Goal: Communication & Community: Participate in discussion

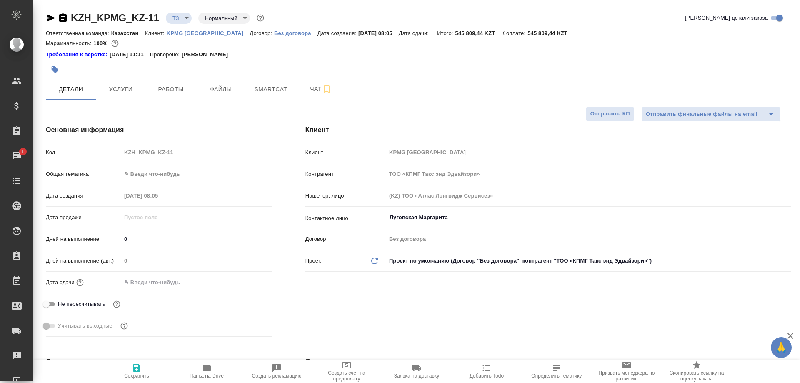
select select "RU"
click at [190, 32] on p "KPMG Kazakhstan" at bounding box center [208, 33] width 83 height 6
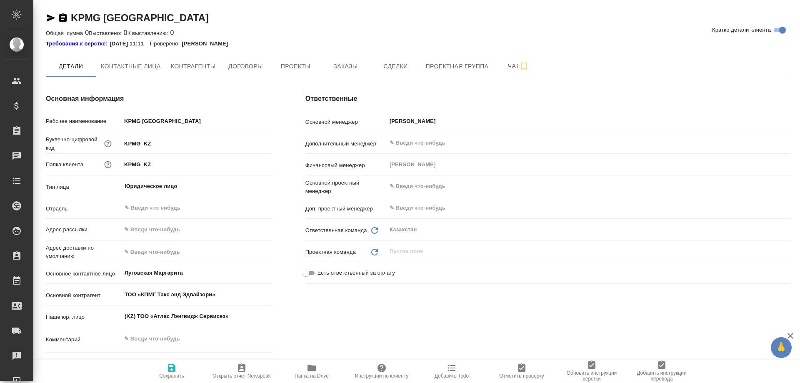
type textarea "x"
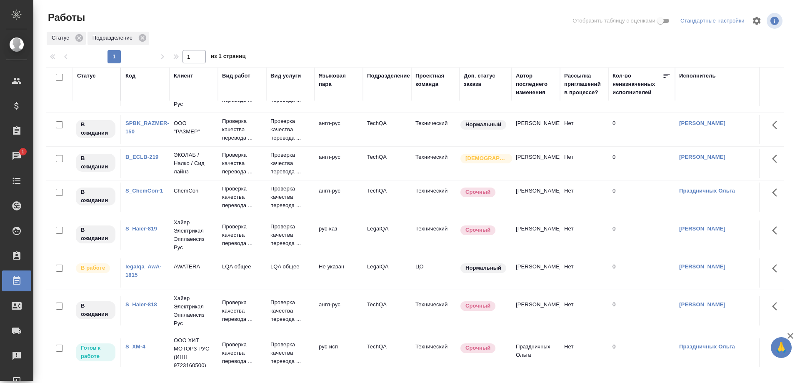
scroll to position [164, 0]
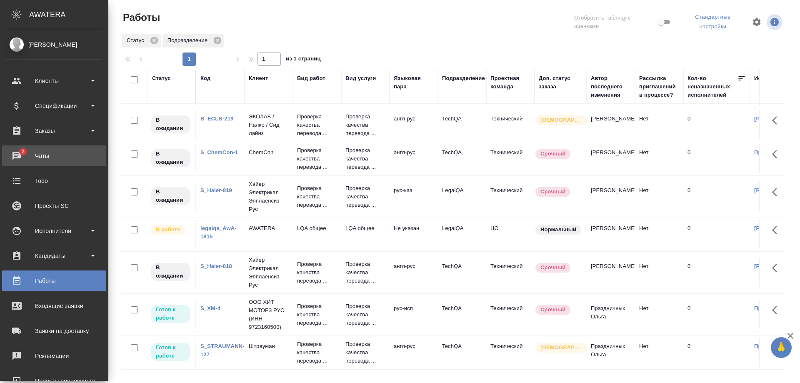
click at [17, 154] on div "Чаты" at bounding box center [54, 155] width 96 height 12
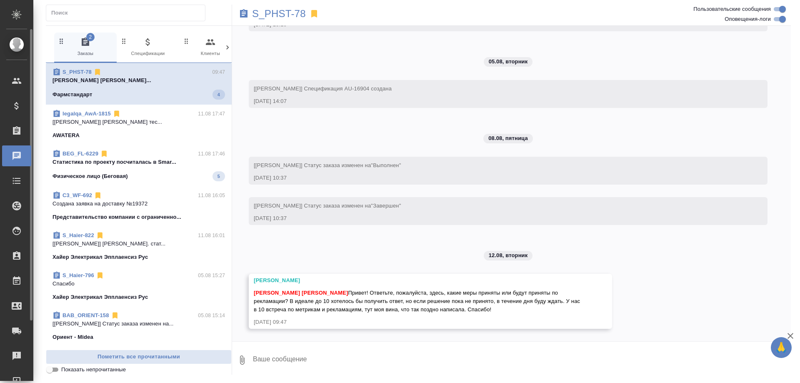
scroll to position [5773, 0]
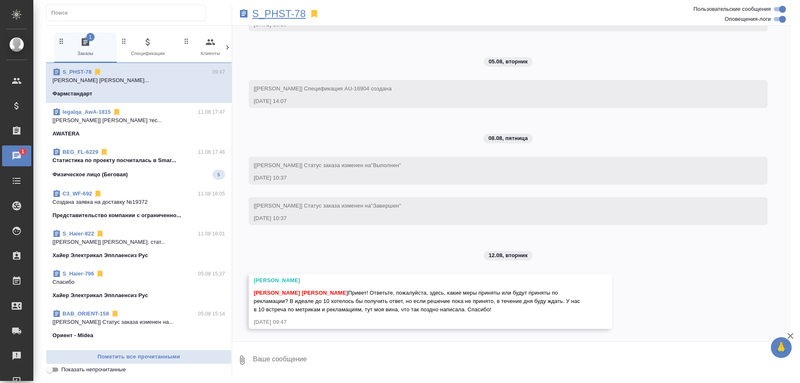
click at [278, 14] on p "S_PHST-78" at bounding box center [279, 14] width 54 height 8
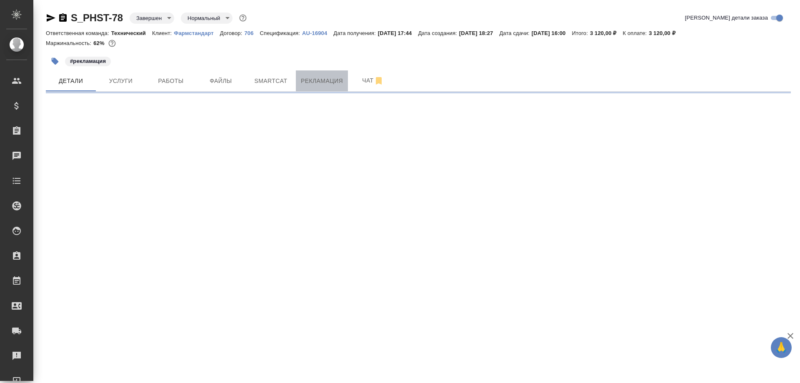
click at [315, 79] on span "Рекламация" at bounding box center [322, 81] width 42 height 10
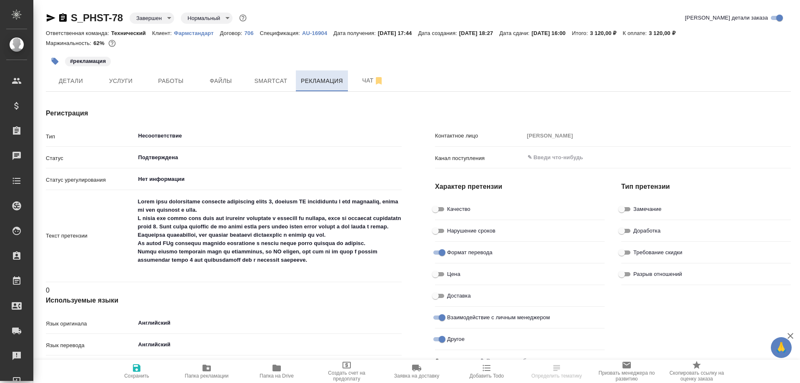
type textarea "x"
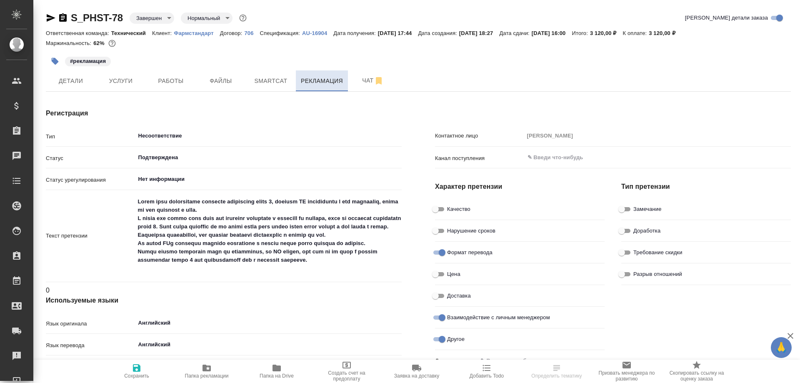
type textarea "x"
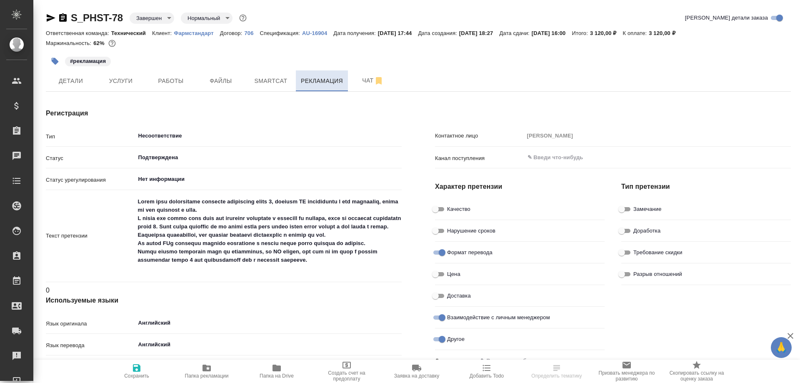
type textarea "x"
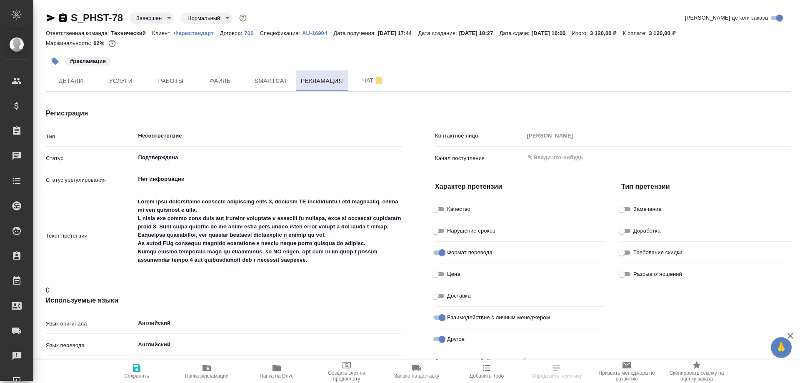
type textarea "x"
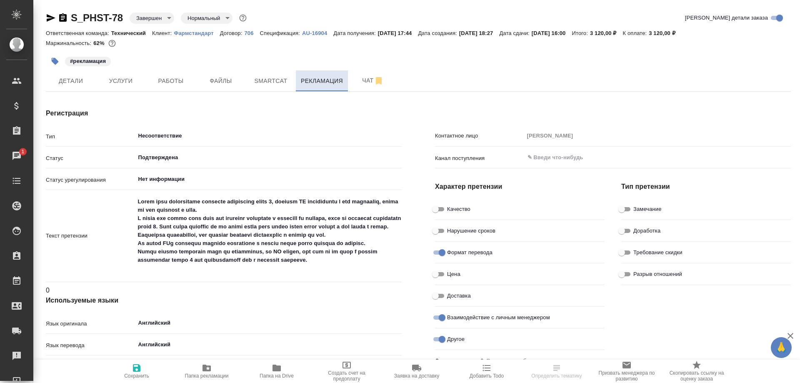
type textarea "x"
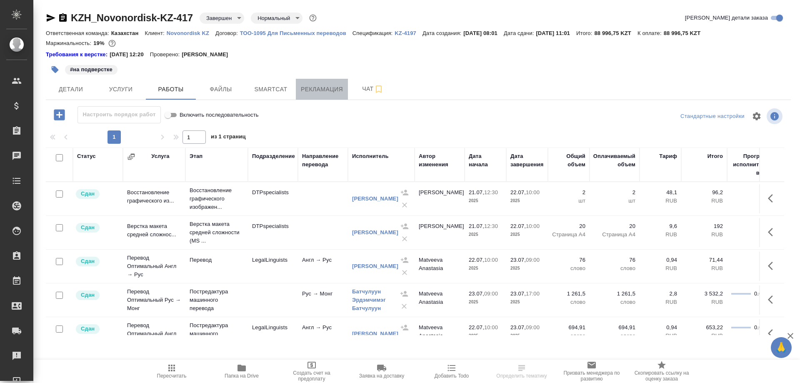
click at [331, 87] on span "Рекламация" at bounding box center [322, 89] width 42 height 10
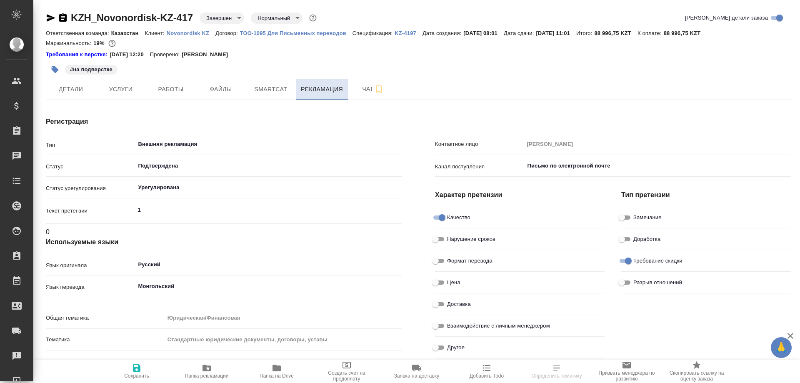
type input "[PERSON_NAME]"
click at [358, 89] on span "Чат" at bounding box center [373, 89] width 40 height 10
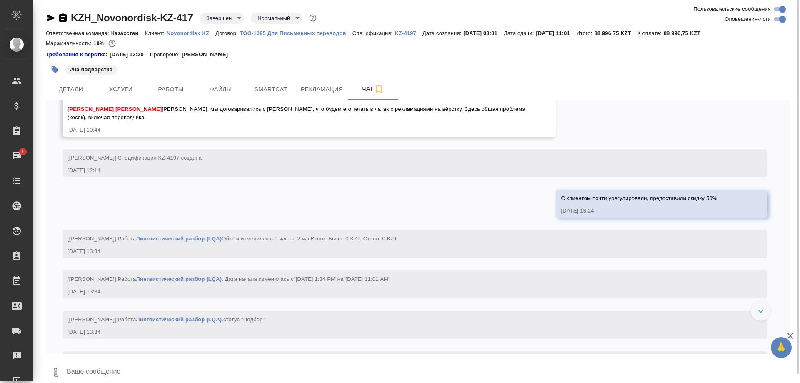
scroll to position [7076, 0]
